Goal: Task Accomplishment & Management: Complete application form

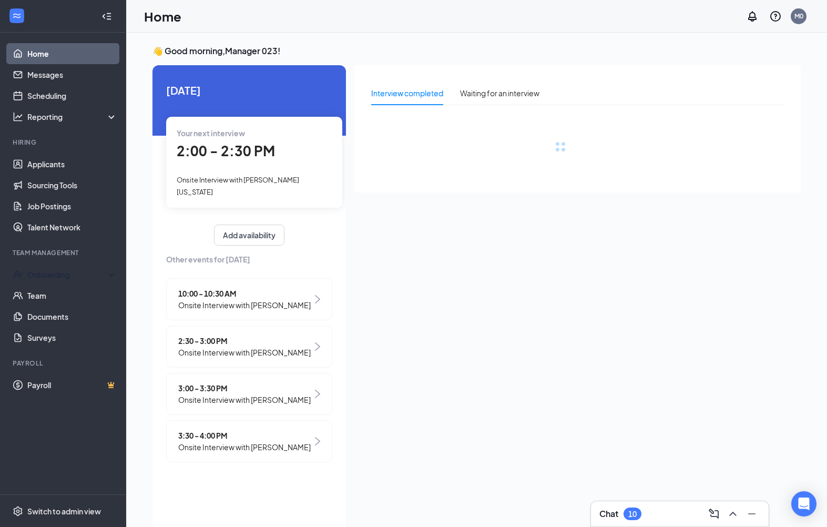
click at [29, 296] on link "Team" at bounding box center [72, 295] width 90 height 21
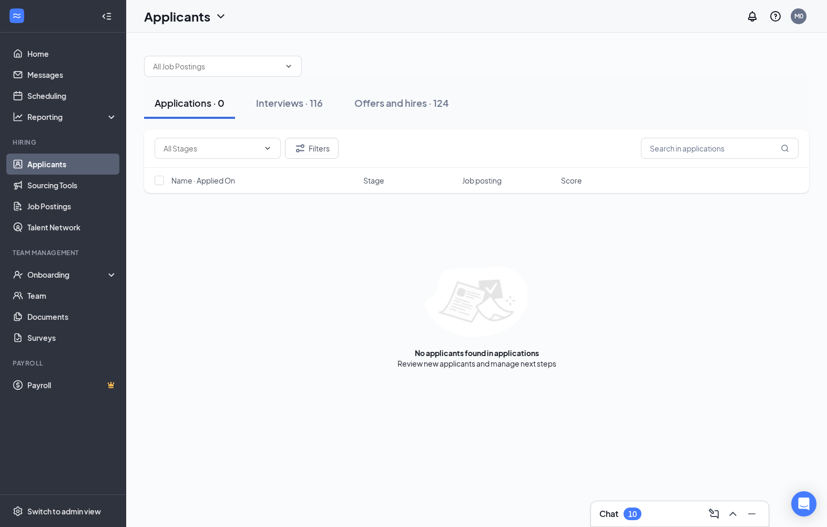
click at [320, 97] on div "Interviews · 116" at bounding box center [289, 102] width 67 height 13
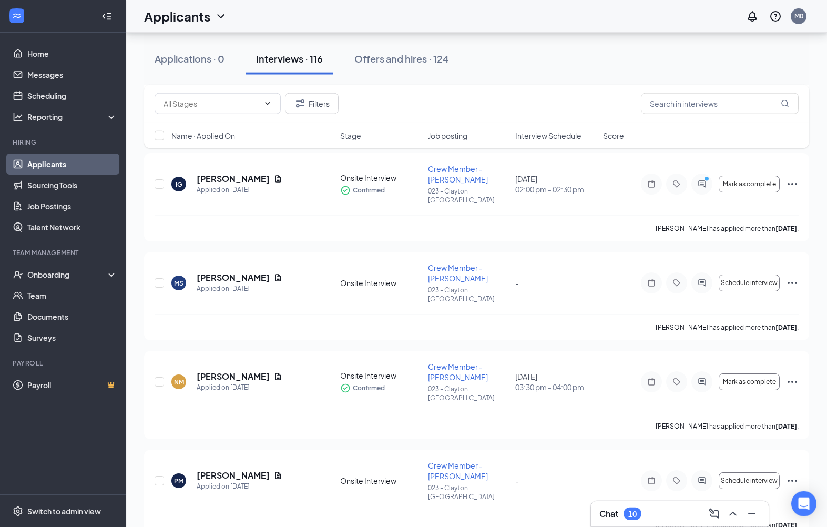
scroll to position [447, 0]
click at [33, 273] on div "Onboarding" at bounding box center [67, 274] width 81 height 11
click at [28, 291] on link "Overview" at bounding box center [72, 295] width 90 height 21
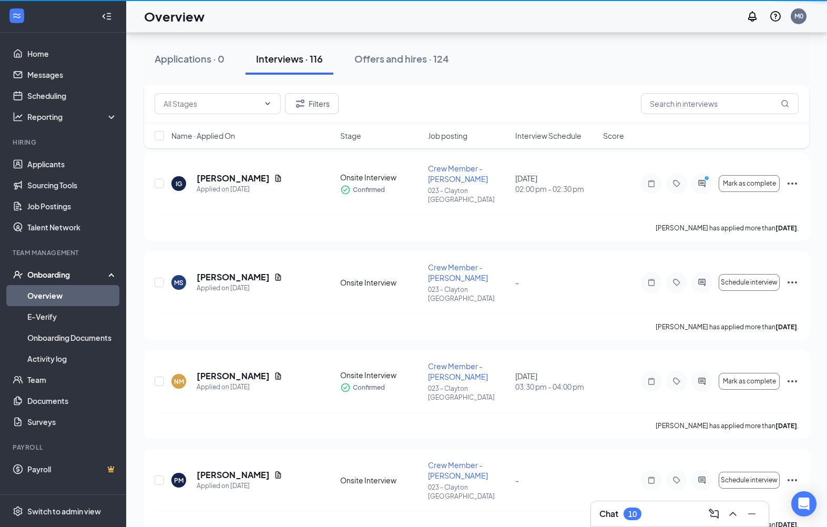
scroll to position [30, 0]
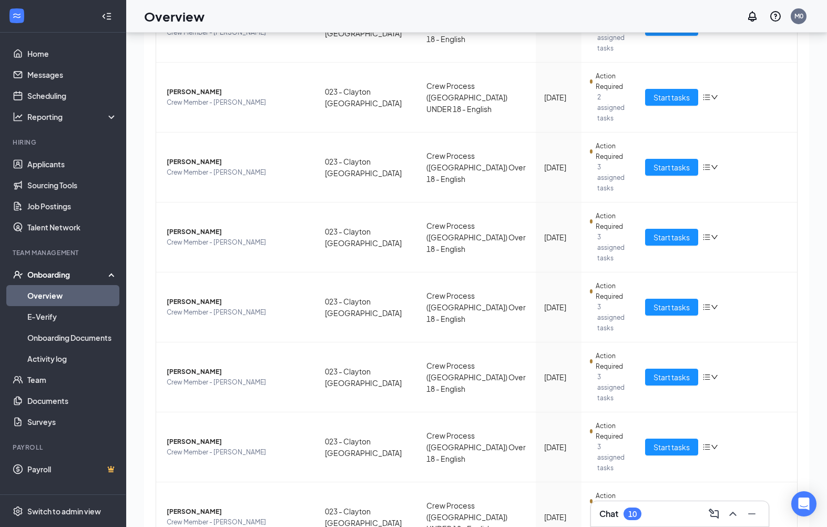
scroll to position [236, 0]
click at [690, 512] on span "Start tasks" at bounding box center [672, 518] width 36 height 12
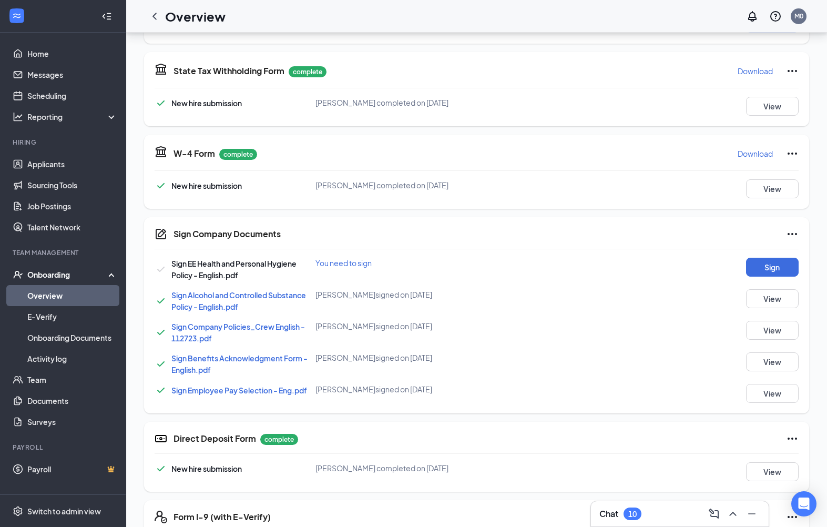
scroll to position [357, 0]
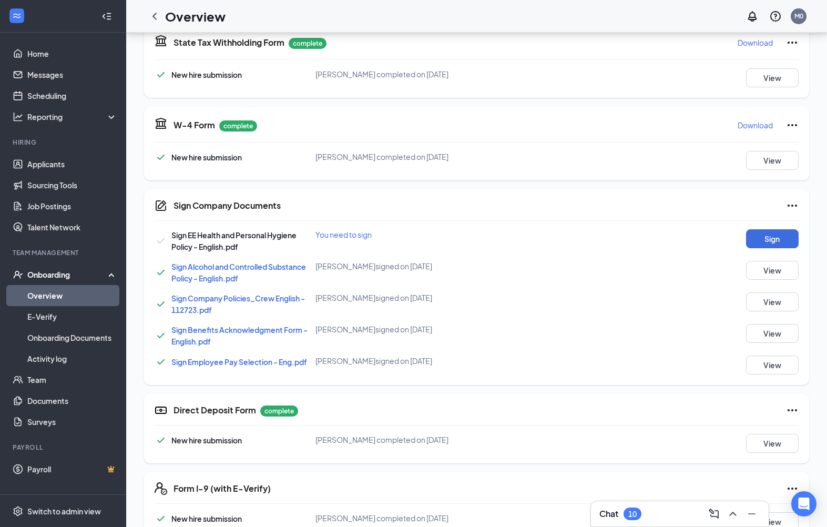
click at [772, 227] on div "Sign Company Documents Sign EE Health and Personal Hygiene Policy - English.pdf…" at bounding box center [476, 287] width 665 height 196
click at [774, 241] on button "Sign" at bounding box center [772, 238] width 53 height 19
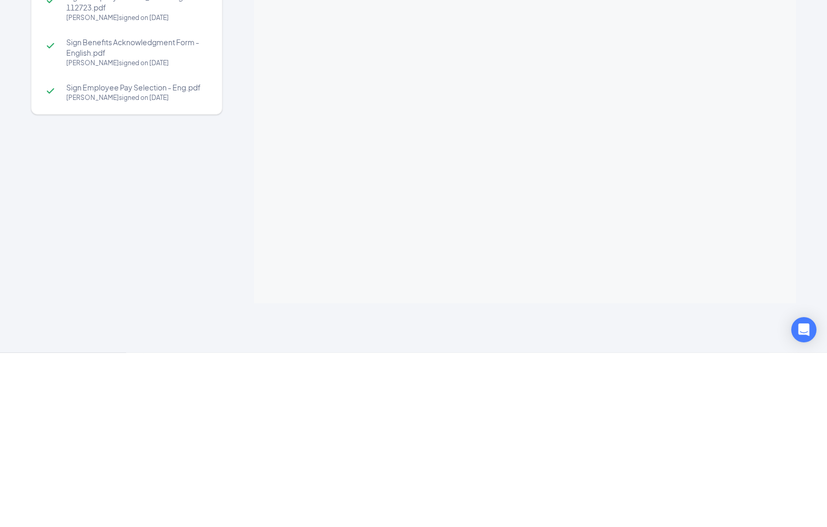
scroll to position [531, 0]
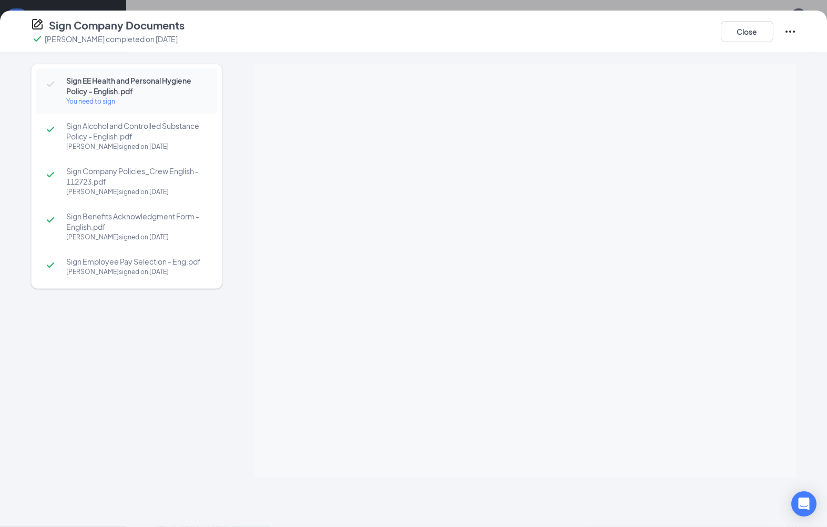
click at [115, 153] on div "Sign Alcohol and Controlled Substance Policy - English.pdf Maximiliano Morales …" at bounding box center [127, 136] width 182 height 45
click at [784, 82] on div at bounding box center [525, 169] width 542 height 210
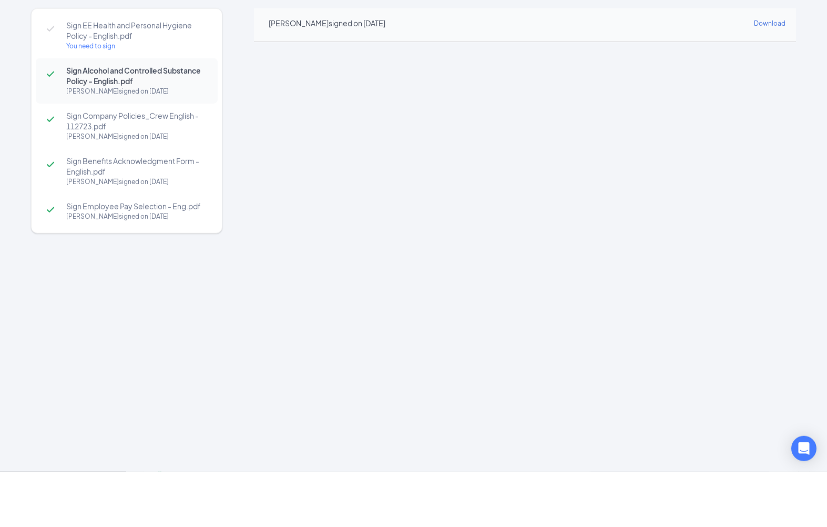
scroll to position [0, 0]
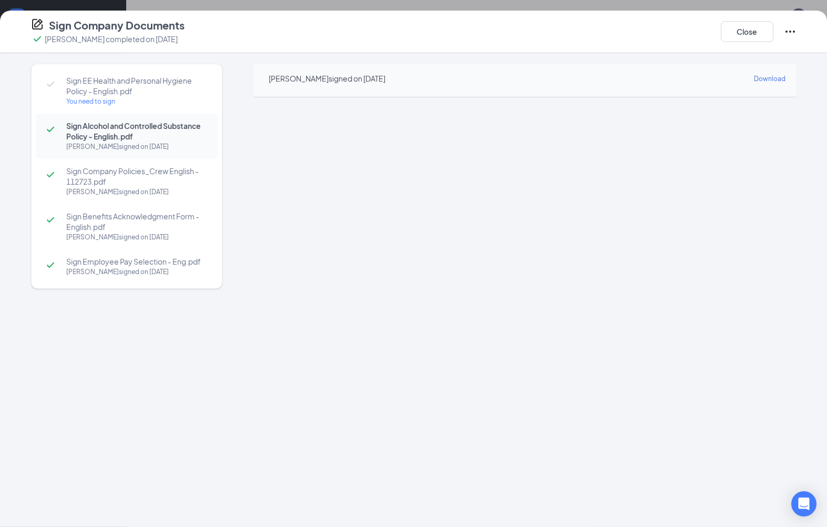
click at [773, 24] on button "Close" at bounding box center [747, 31] width 53 height 21
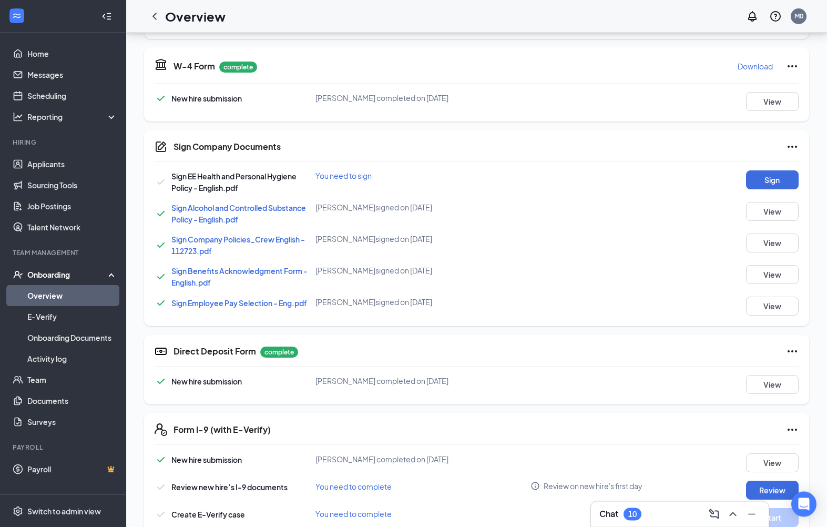
click at [775, 181] on button "Sign" at bounding box center [772, 179] width 53 height 19
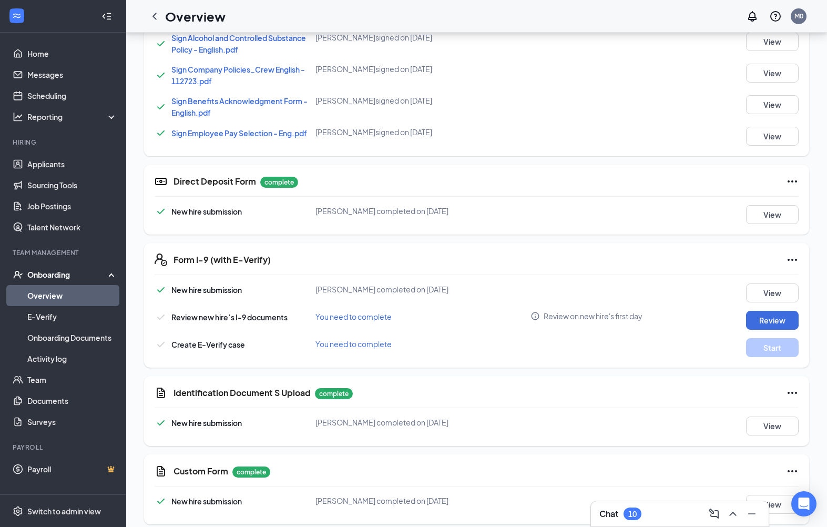
scroll to position [186, 0]
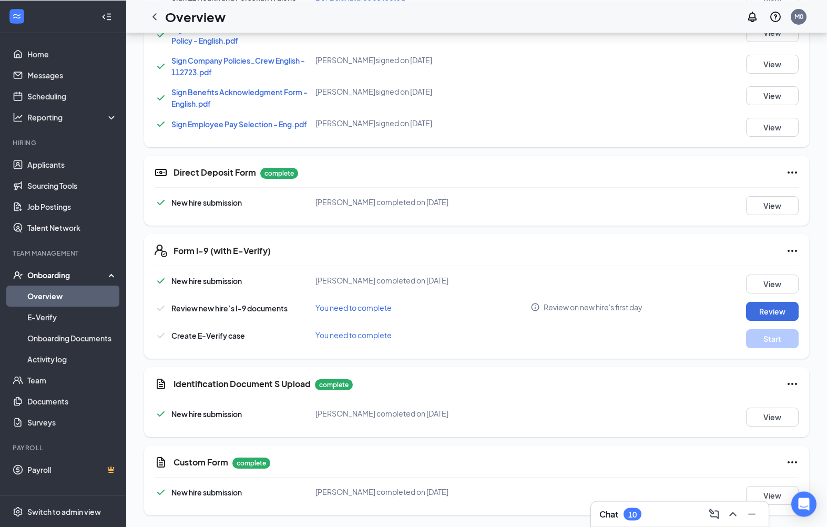
click at [776, 310] on button "Review" at bounding box center [772, 310] width 53 height 19
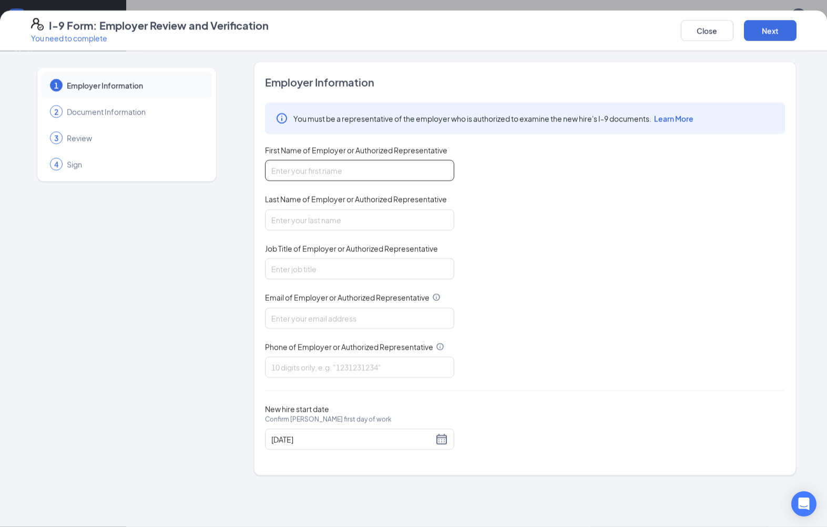
click at [428, 172] on input "First Name of Employer or Authorized Representative" at bounding box center [359, 170] width 189 height 21
type input "Srijana"
click at [404, 217] on input "Last Name of Employer or Authorized Representative" at bounding box center [359, 219] width 189 height 21
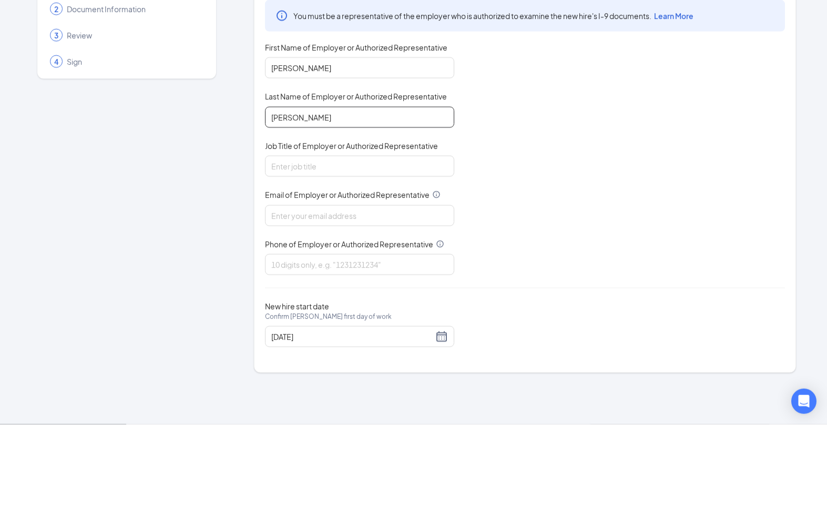
type input "Baniya"
click at [403, 258] on input "Job Title of Employer or Authorized Representative" at bounding box center [359, 268] width 189 height 21
type input "Unit director"
click at [401, 308] on input "Email of Employer or Authorized Representative" at bounding box center [359, 318] width 189 height 21
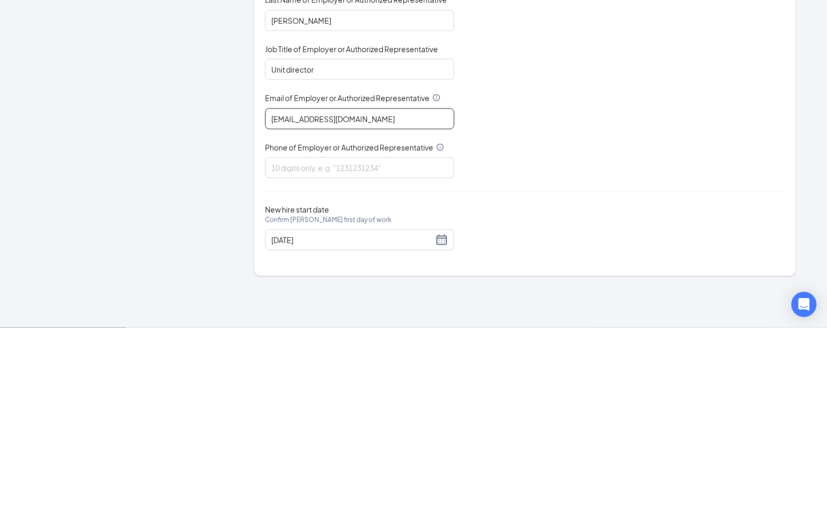
type input "Triarc23@bojrdu.com"
click at [420, 341] on span "Phone of Employer or Authorized Representative" at bounding box center [349, 346] width 168 height 11
click at [420, 357] on input "Phone of Employer or Authorized Representative" at bounding box center [359, 367] width 189 height 21
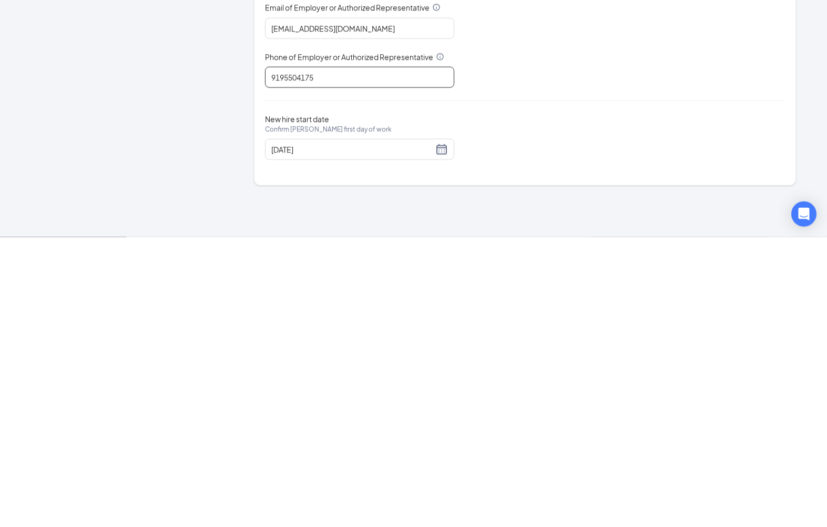
type input "9195504175"
click at [696, 90] on div "Employer Information You must be a representative of the employer who is author…" at bounding box center [525, 269] width 520 height 388
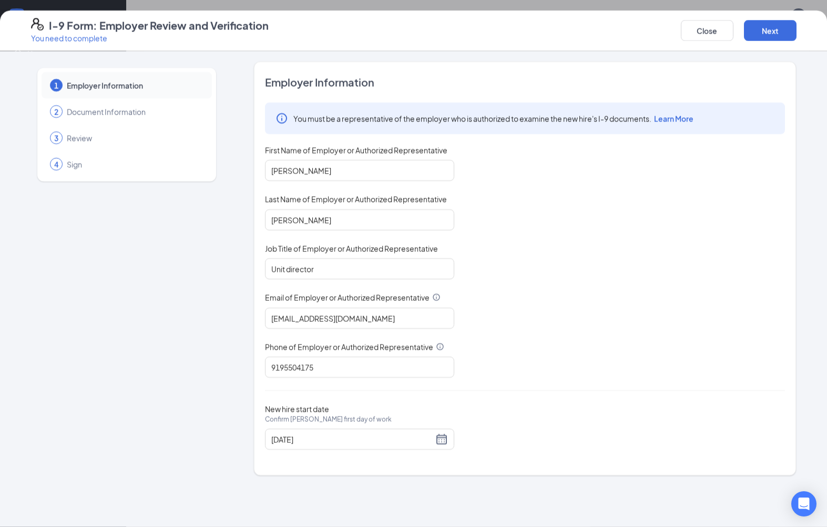
click at [407, 433] on input "09/10/2025" at bounding box center [352, 439] width 162 height 12
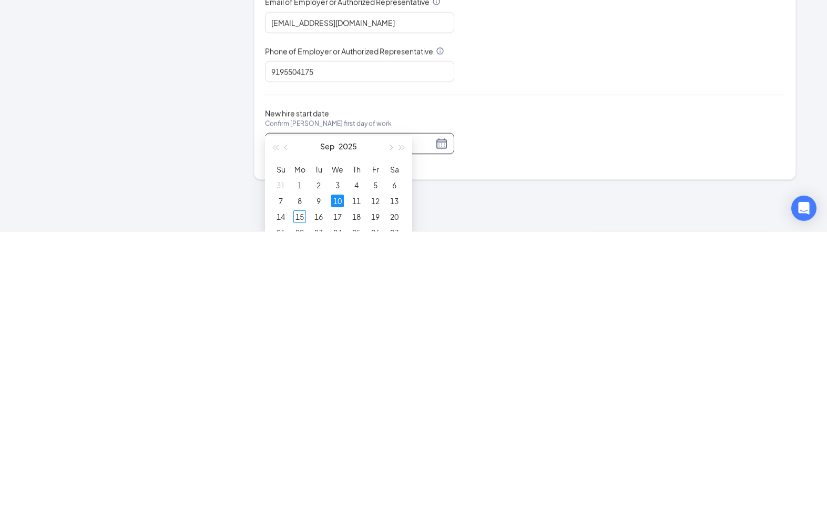
scroll to position [683, 0]
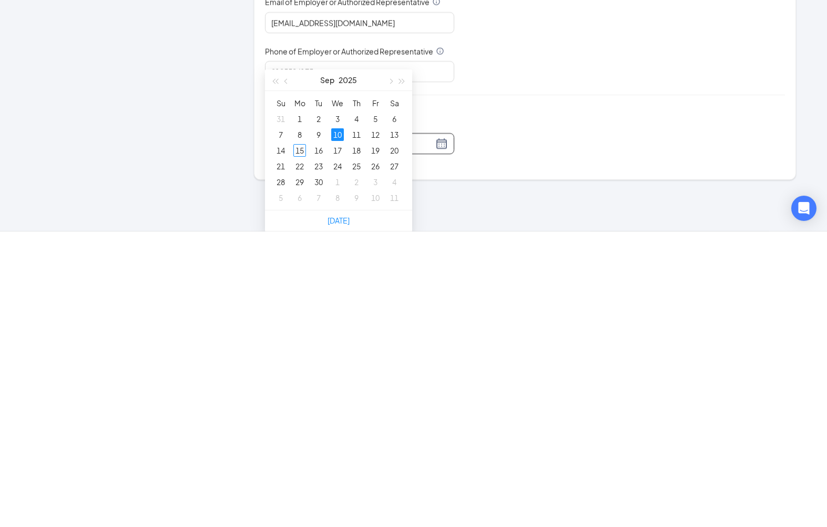
type input "09/17/2025"
click at [329, 438] on td "17" at bounding box center [337, 446] width 19 height 16
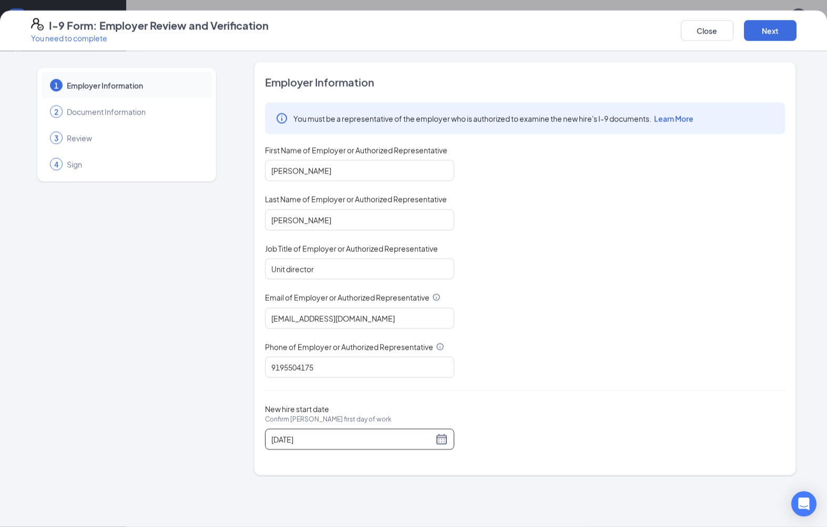
scroll to position [497, 0]
click at [762, 35] on button "Next" at bounding box center [770, 30] width 53 height 21
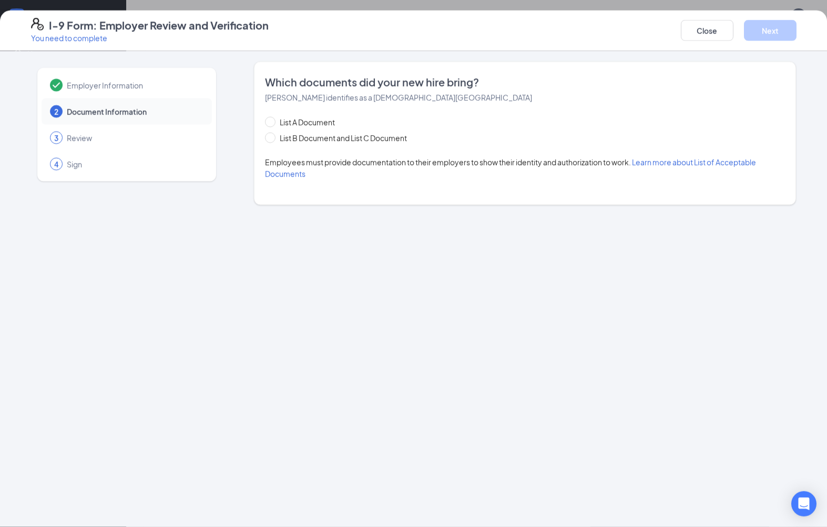
click at [710, 25] on button "Close" at bounding box center [707, 30] width 53 height 21
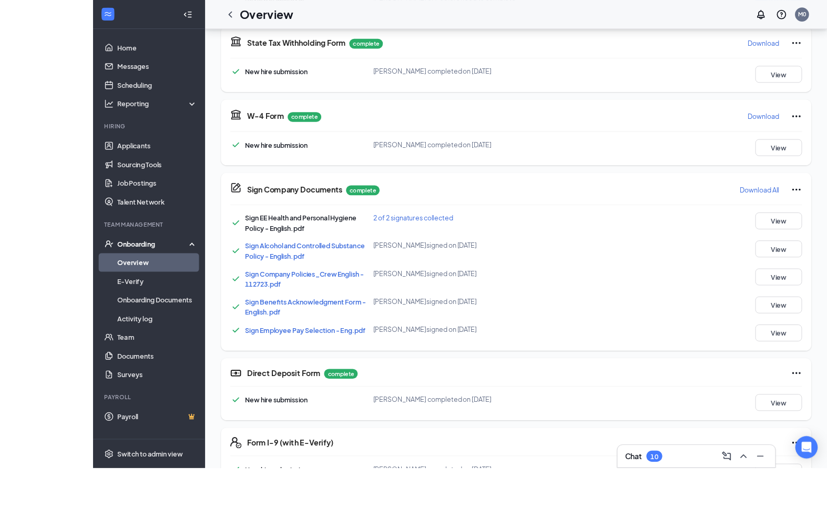
scroll to position [401, 0]
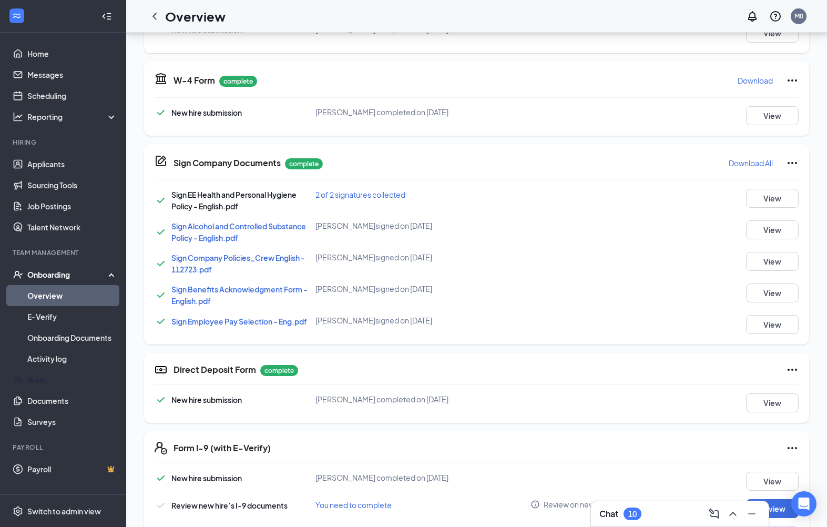
click at [30, 379] on link "Team" at bounding box center [72, 379] width 90 height 21
